Goal: Task Accomplishment & Management: Manage account settings

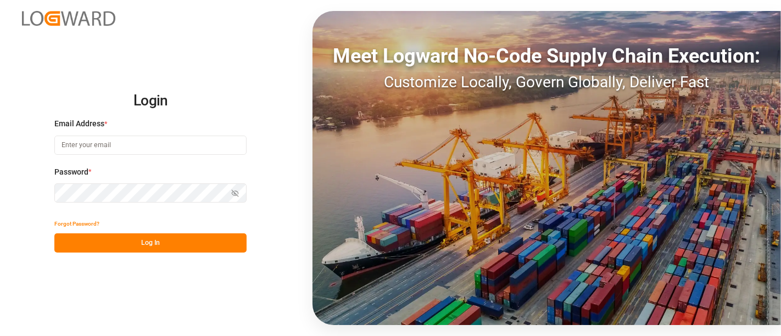
click at [182, 158] on div "Email Address *" at bounding box center [150, 142] width 192 height 48
click at [181, 151] on input at bounding box center [150, 145] width 192 height 19
type input "[PERSON_NAME][EMAIL_ADDRESS][PERSON_NAME][DOMAIN_NAME]"
click at [165, 244] on button "Log In" at bounding box center [150, 243] width 192 height 19
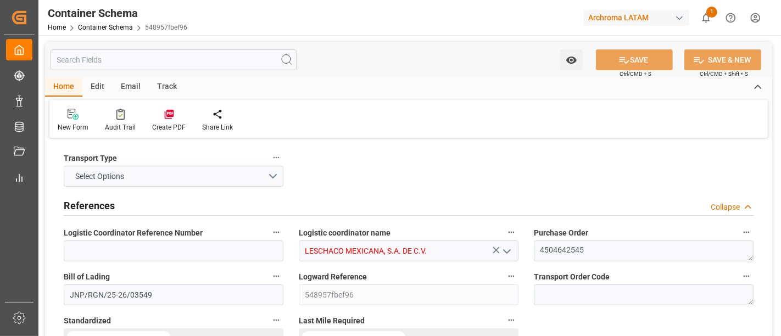
type input "0"
type input "7"
type input "1"
type input "10"
type input "10000"
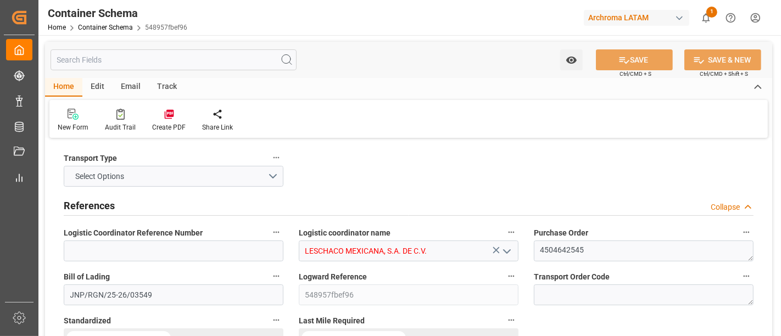
type input "10570"
type input "INNSA"
type input "MXZLO"
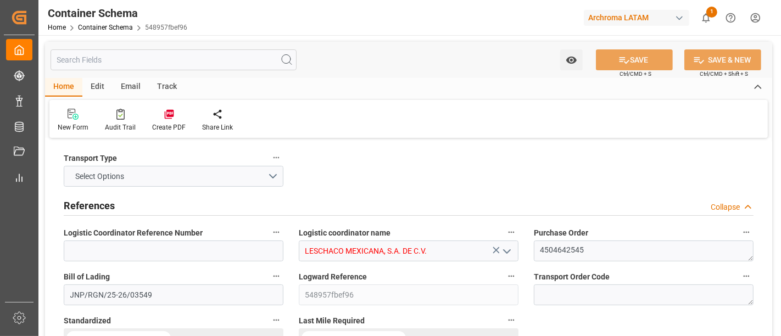
type input "MXZLO"
type input "9241310"
type input "02-09-2025 12:00"
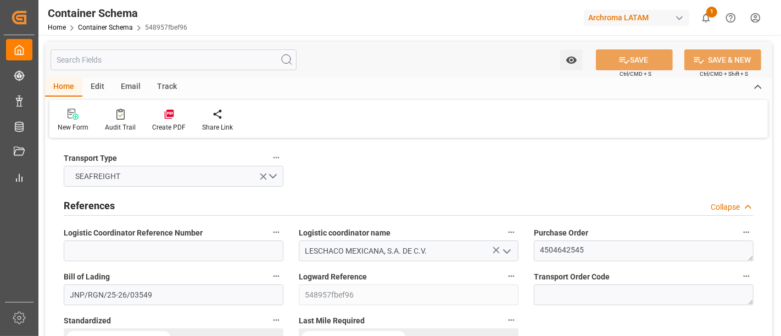
type input "02-09-2025"
type input "19-10-2025"
type input "19-08-2025 15:45"
type input "19-10-2025 00:00"
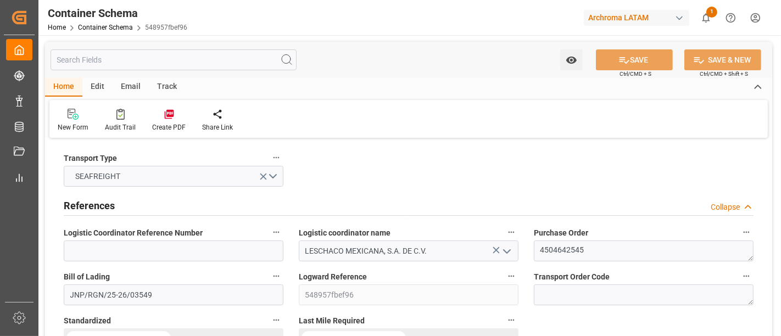
type input "19-10-2025 12:30"
type input "19-10-2025 00:00"
click at [651, 24] on div "Archroma LATAM" at bounding box center [636, 18] width 105 height 16
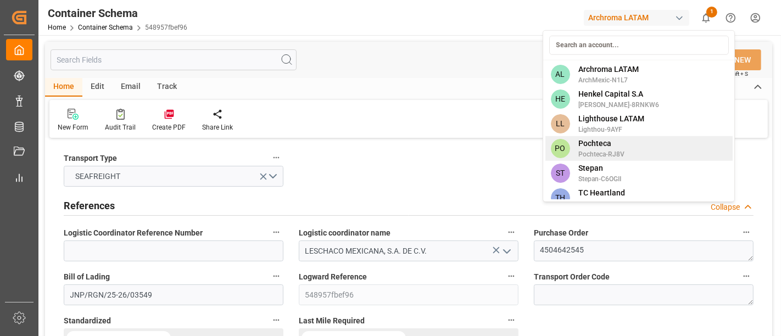
click at [609, 152] on span "Pochteca-RJ8V" at bounding box center [602, 154] width 46 height 10
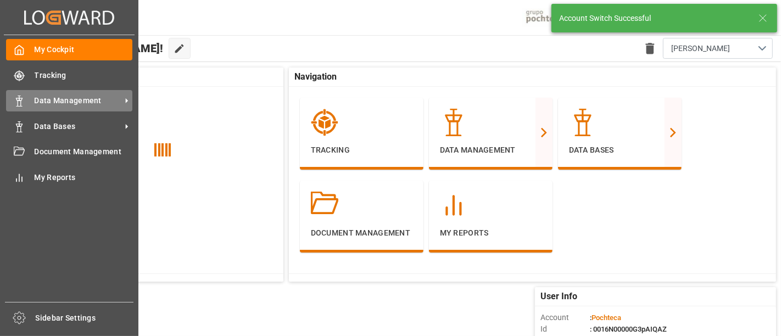
click at [75, 104] on span "Data Management" at bounding box center [78, 101] width 87 height 12
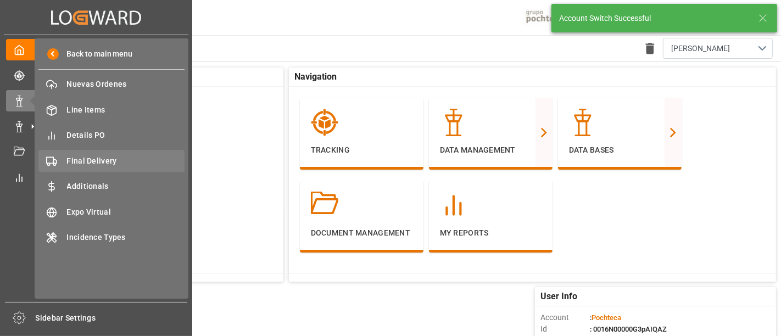
click at [119, 159] on span "Final Delivery" at bounding box center [126, 161] width 118 height 12
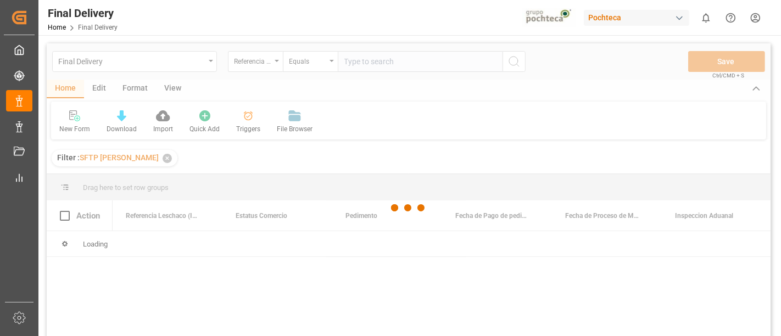
click at [162, 158] on div at bounding box center [409, 208] width 724 height 330
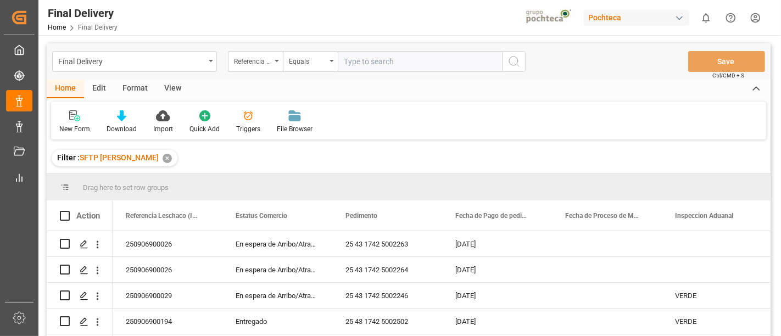
click at [163, 158] on div "✕" at bounding box center [167, 158] width 9 height 9
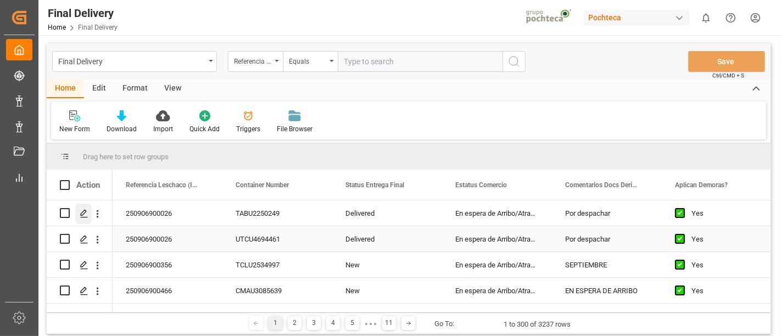
click at [85, 217] on line "Press SPACE to select this row." at bounding box center [84, 217] width 7 height 0
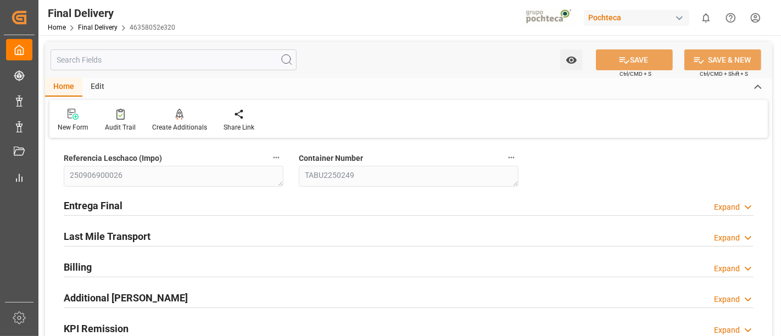
type input "36"
type input "28-08-2025"
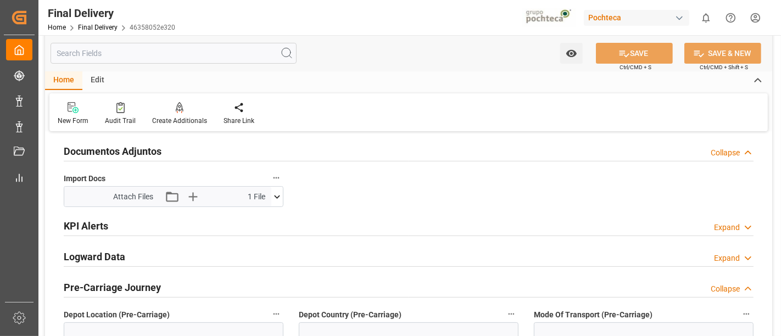
scroll to position [207, 0]
click at [440, 253] on div "Logward Data Expand" at bounding box center [409, 257] width 690 height 21
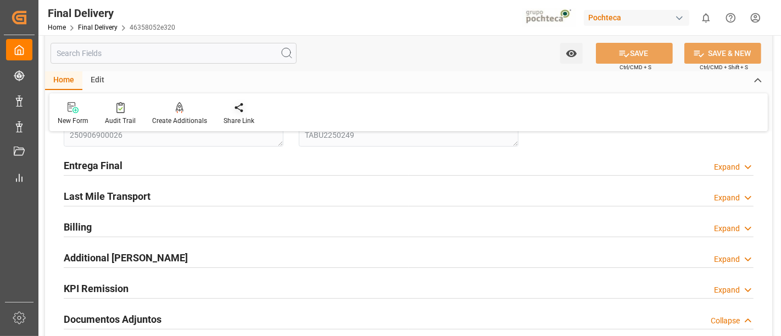
scroll to position [0, 0]
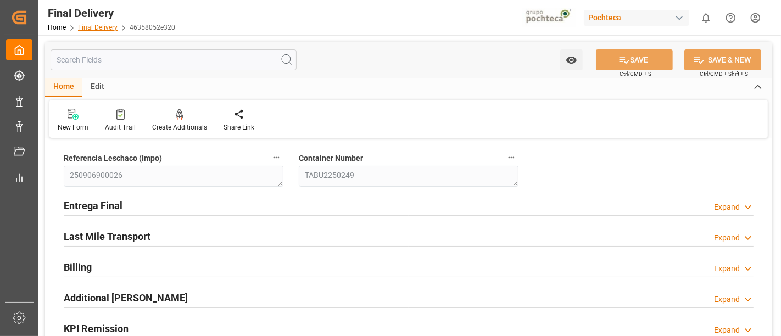
click at [108, 28] on link "Final Delivery" at bounding box center [98, 28] width 40 height 8
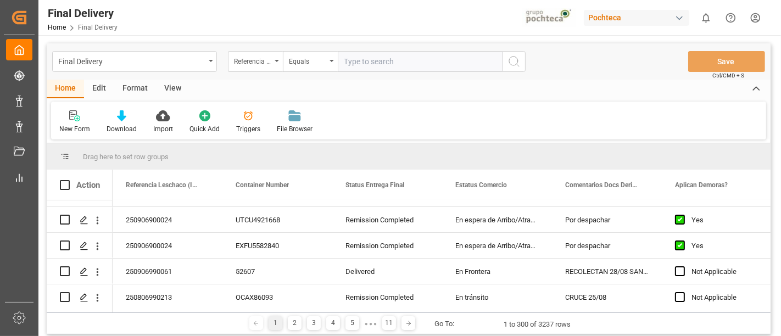
scroll to position [330, 0]
click at [83, 270] on icon "Press SPACE to select this row." at bounding box center [84, 271] width 9 height 9
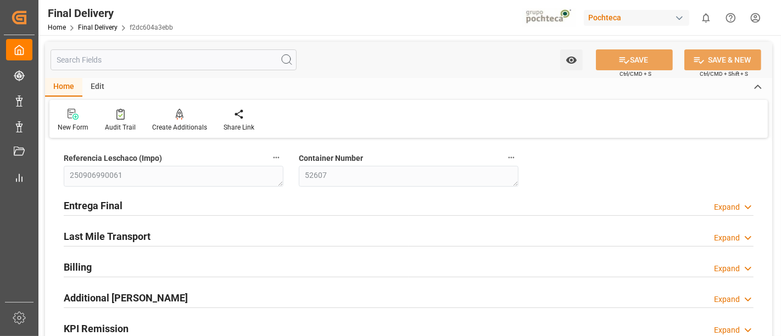
type input "0"
type input "30"
type input "34049"
type input "04-09-2025"
type input "29-08-2025"
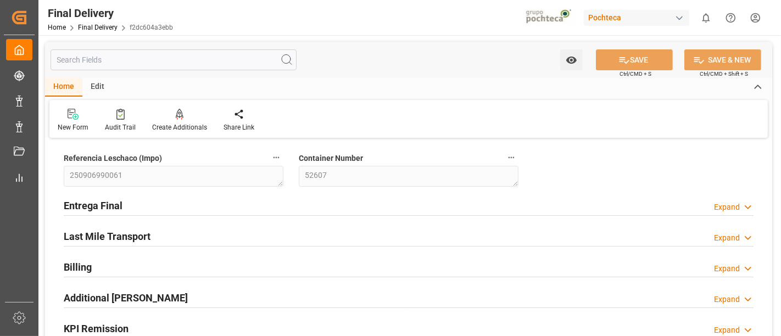
type input "02-09-2025 00:00"
type input "02-09-2025"
type input "04-09-2025"
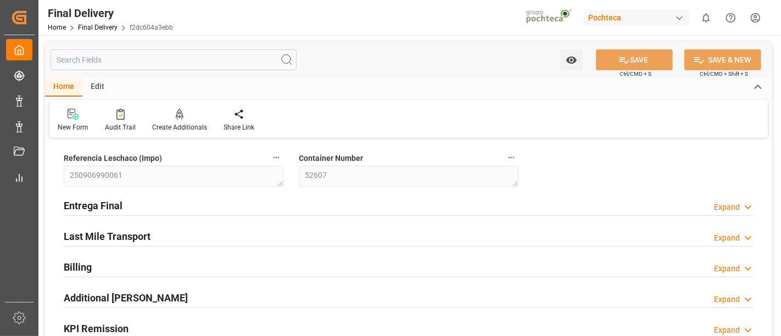
type input "04-09-2025"
click at [235, 199] on div "Entrega Final Expand" at bounding box center [409, 205] width 690 height 21
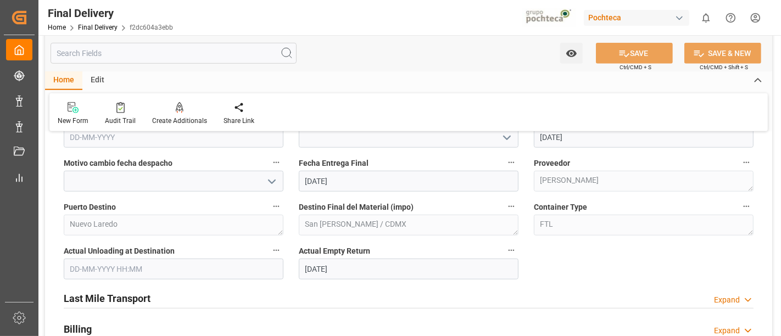
scroll to position [741, 0]
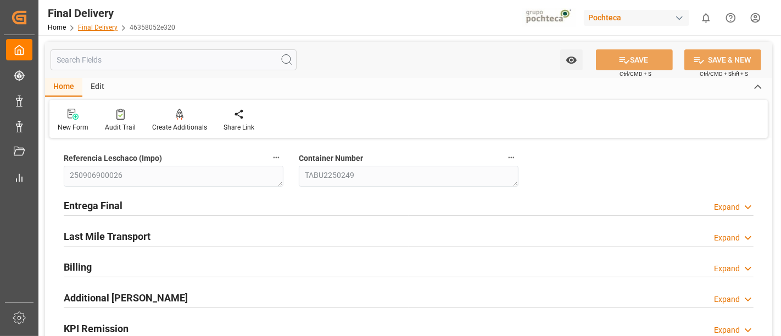
click at [99, 27] on link "Final Delivery" at bounding box center [98, 28] width 40 height 8
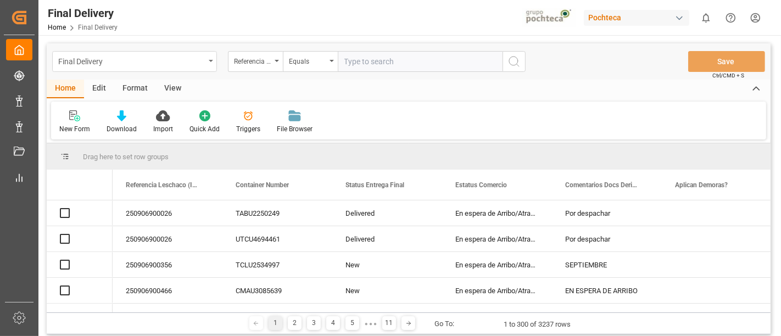
click at [202, 70] on div "Final Delivery" at bounding box center [134, 61] width 165 height 21
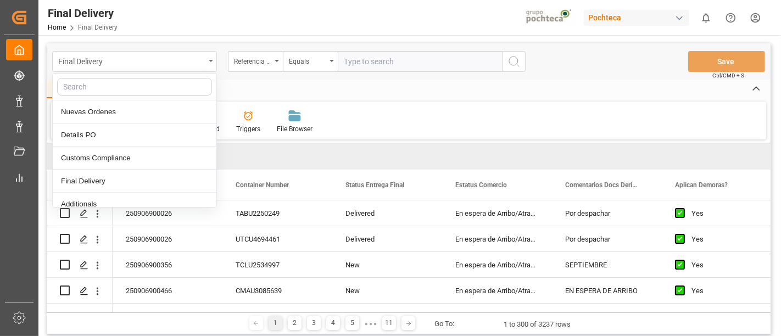
click at [204, 63] on div "Final Delivery" at bounding box center [131, 61] width 147 height 14
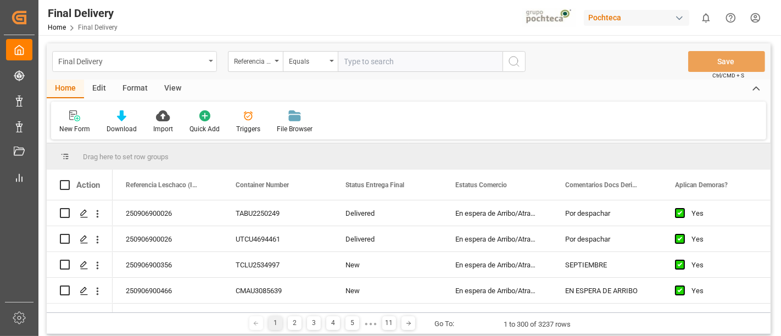
click at [204, 63] on div "Final Delivery" at bounding box center [131, 61] width 147 height 14
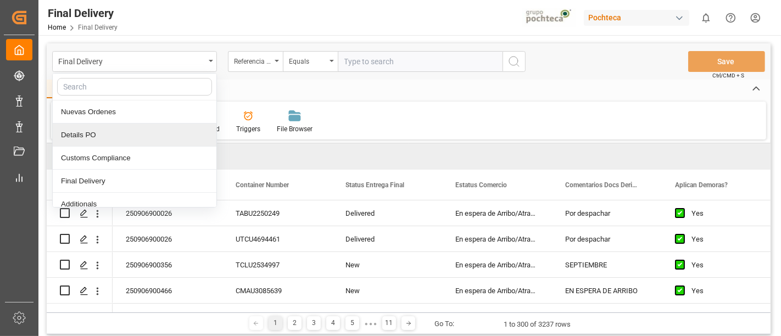
click at [136, 137] on div "Details PO" at bounding box center [135, 135] width 164 height 23
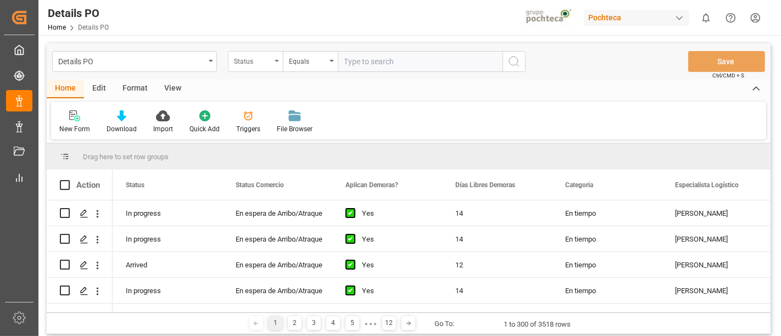
click at [267, 62] on div "Status" at bounding box center [252, 60] width 37 height 13
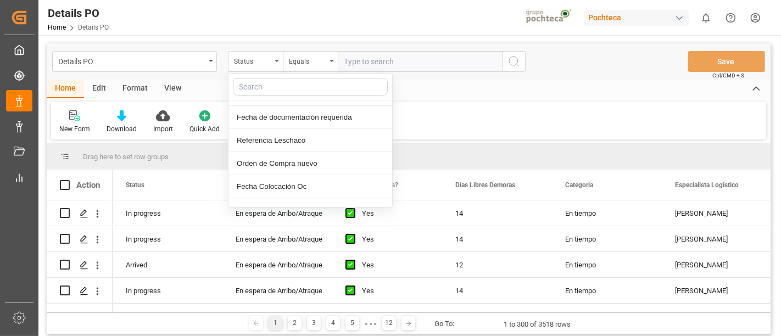
scroll to position [180, 0]
click at [293, 138] on div "Referencia Leschaco" at bounding box center [311, 139] width 164 height 23
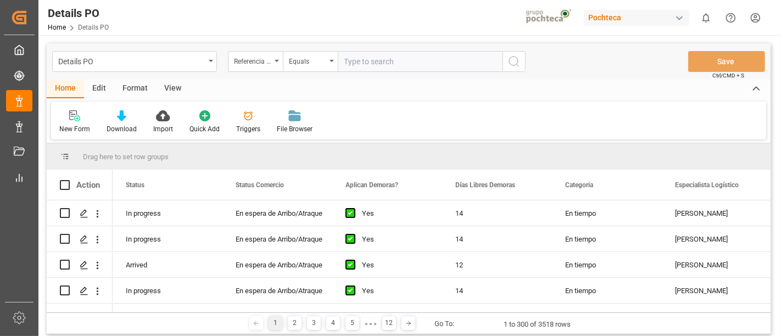
click at [361, 60] on input "text" at bounding box center [420, 61] width 165 height 21
paste input "250906900026"
type input "250906900026"
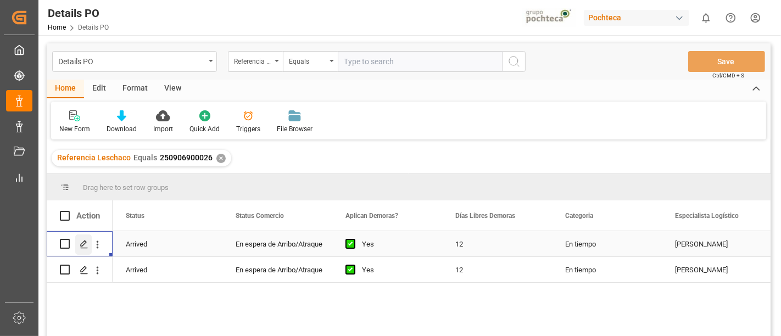
click at [84, 249] on div "Press SPACE to select this row." at bounding box center [83, 245] width 16 height 20
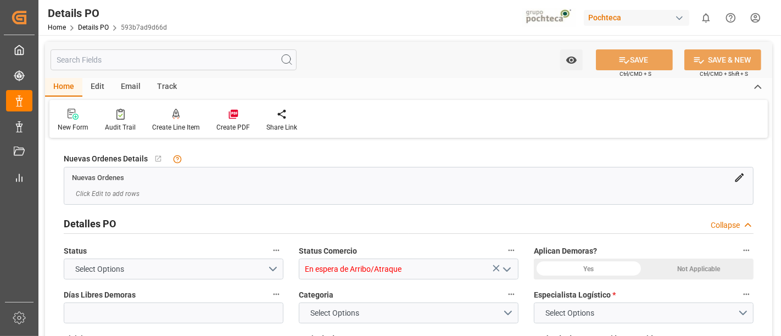
type input "12"
type input "22000"
type input "22500"
type input "22-07-2025"
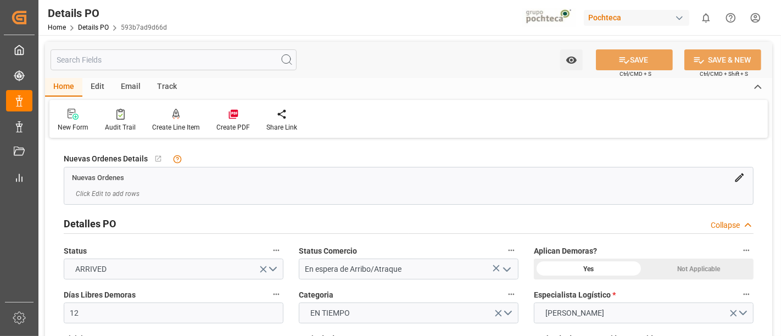
type input "24-07-2025"
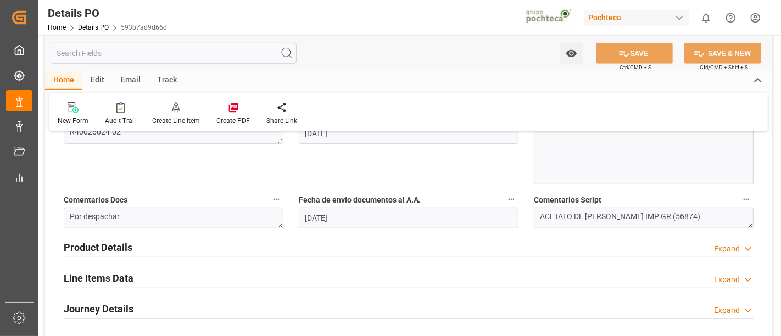
scroll to position [605, 0]
click at [306, 244] on div "Product Details Expand" at bounding box center [409, 246] width 690 height 21
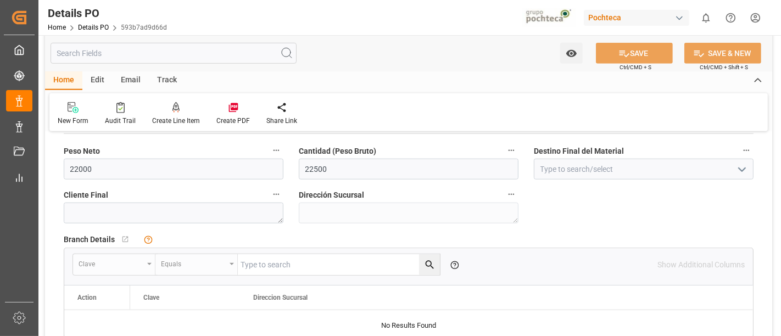
scroll to position [730, 0]
